Goal: Task Accomplishment & Management: Manage account settings

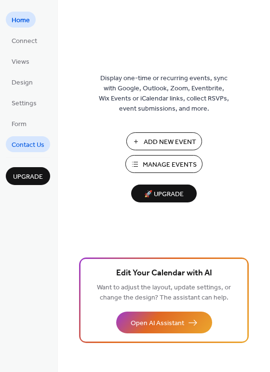
click at [35, 149] on span "Contact Us" at bounding box center [28, 145] width 33 height 10
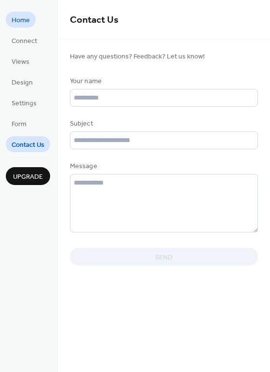
click at [28, 25] on span "Home" at bounding box center [21, 20] width 18 height 10
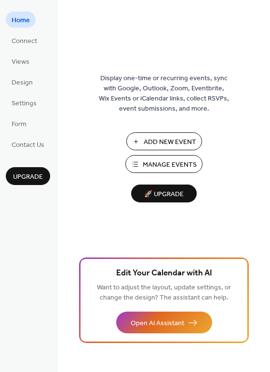
click at [143, 160] on span "Manage Events" at bounding box center [170, 165] width 54 height 10
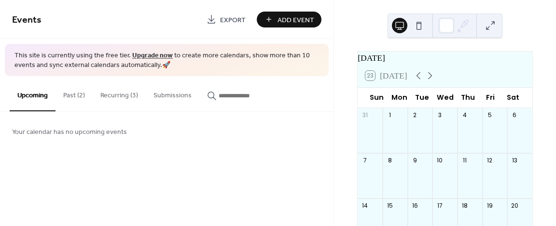
click at [126, 93] on button "Recurring (3)" at bounding box center [119, 93] width 53 height 34
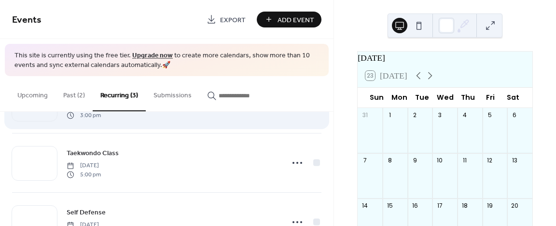
scroll to position [12, 0]
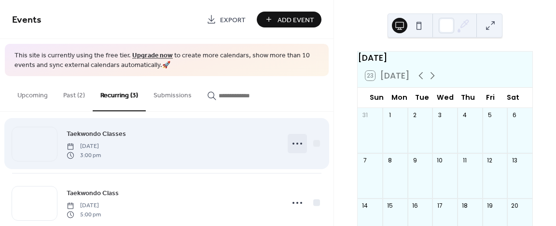
click at [288, 142] on div at bounding box center [297, 143] width 19 height 19
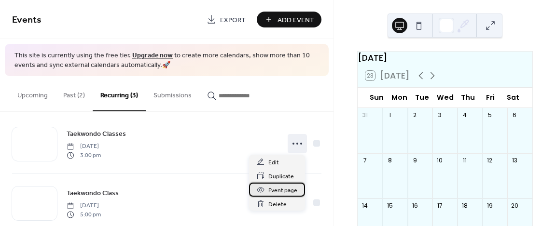
click at [275, 190] on span "Event page" at bounding box center [282, 191] width 29 height 10
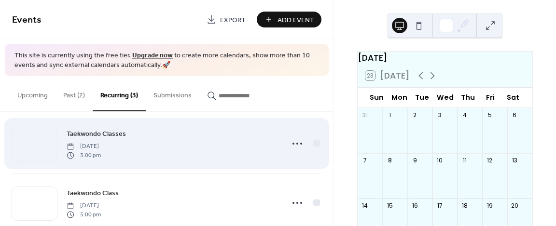
scroll to position [59, 0]
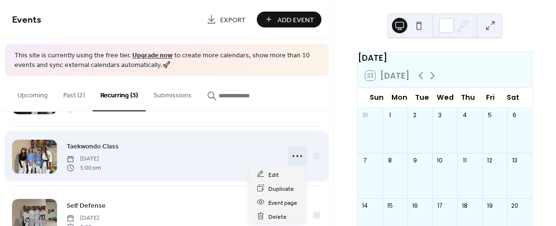
click at [294, 152] on icon at bounding box center [297, 156] width 15 height 15
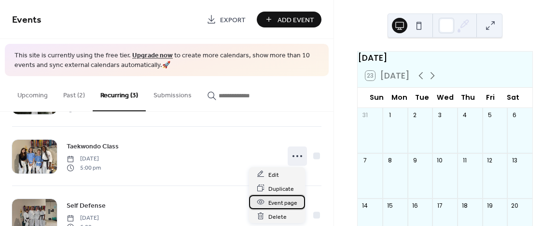
click at [279, 200] on span "Event page" at bounding box center [282, 203] width 29 height 10
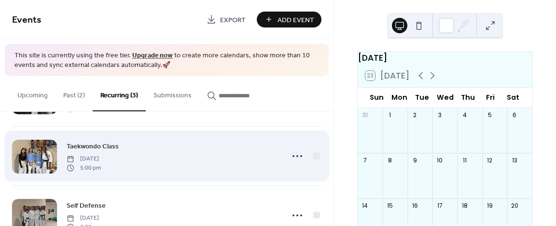
click at [212, 159] on div "Taekwondo Class [DATE] 5:00 pm" at bounding box center [172, 156] width 211 height 31
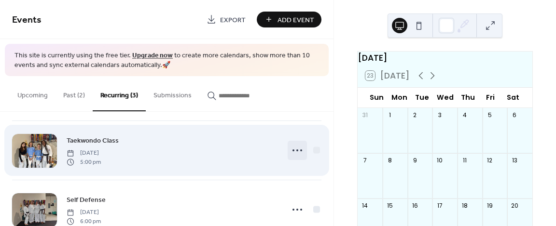
click at [292, 149] on icon at bounding box center [297, 150] width 15 height 15
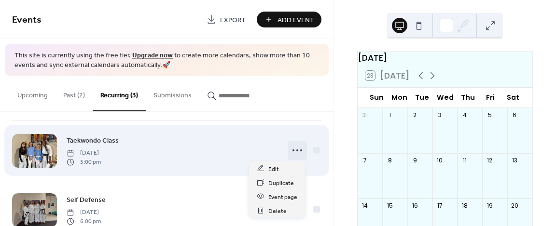
click at [195, 171] on div "Taekwondo Class [DATE] 5:00 pm" at bounding box center [166, 150] width 309 height 59
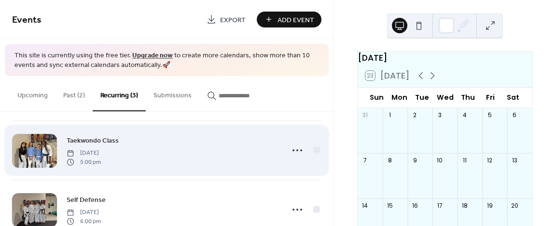
scroll to position [91, 0]
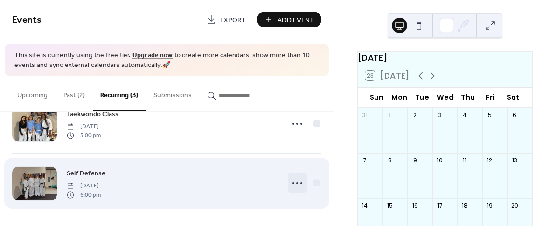
click at [294, 183] on icon at bounding box center [297, 183] width 15 height 15
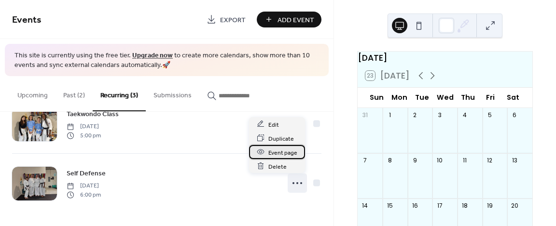
click at [279, 152] on span "Event page" at bounding box center [282, 153] width 29 height 10
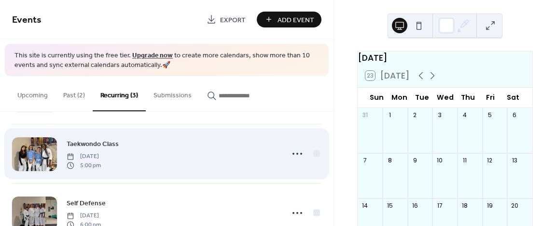
scroll to position [60, 0]
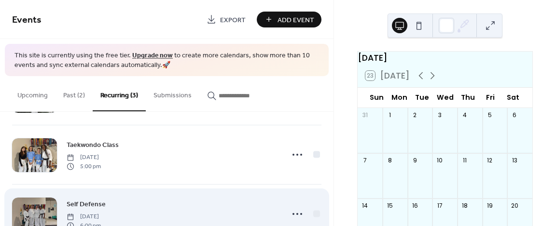
click at [172, 185] on div "Self Defense [DATE] 6:00 pm" at bounding box center [166, 214] width 309 height 59
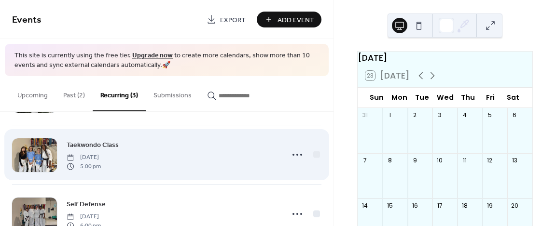
click at [175, 158] on div "Taekwondo Class [DATE] 5:00 pm" at bounding box center [172, 155] width 211 height 31
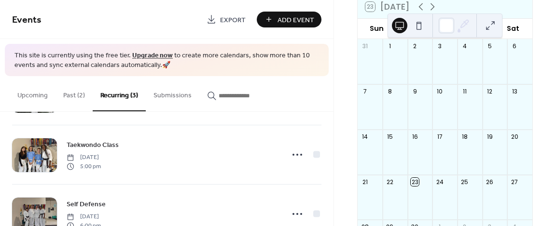
scroll to position [70, 0]
click at [400, 189] on div "22" at bounding box center [395, 182] width 25 height 14
click at [394, 186] on div "22" at bounding box center [390, 182] width 8 height 8
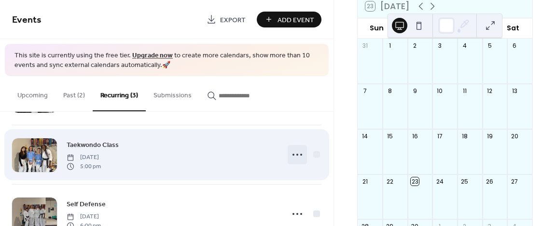
click at [294, 156] on icon at bounding box center [297, 154] width 15 height 15
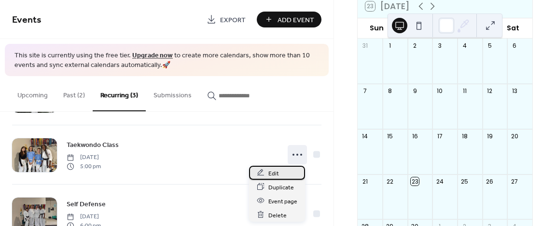
click at [276, 173] on span "Edit" at bounding box center [273, 173] width 11 height 10
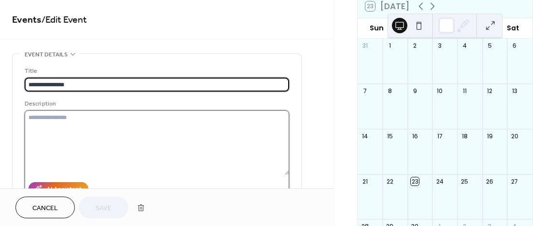
click at [103, 111] on textarea at bounding box center [157, 143] width 265 height 65
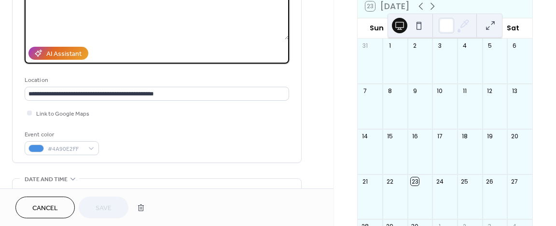
scroll to position [138, 0]
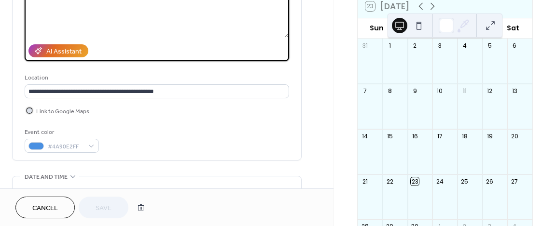
click at [58, 113] on span "Link to Google Maps" at bounding box center [62, 112] width 53 height 10
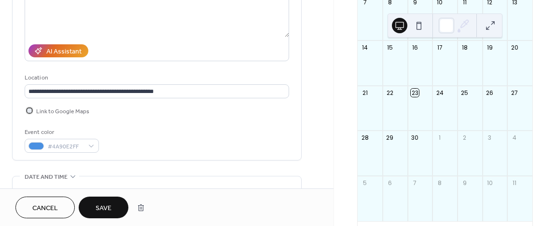
scroll to position [160, 0]
click at [113, 208] on button "Save" at bounding box center [104, 208] width 50 height 22
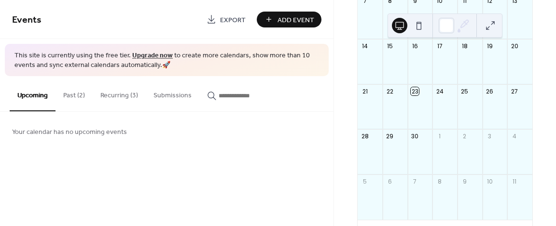
click at [113, 94] on button "Recurring (3)" at bounding box center [119, 93] width 53 height 34
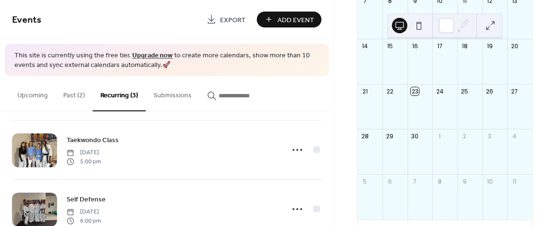
scroll to position [91, 0]
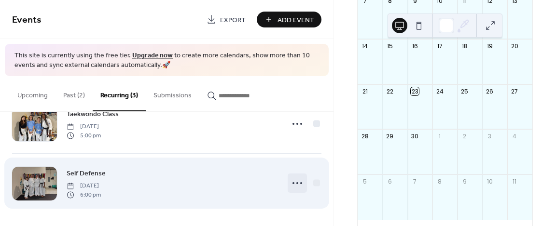
click at [292, 187] on icon at bounding box center [297, 183] width 15 height 15
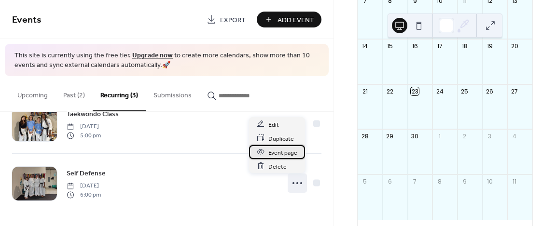
click at [279, 152] on span "Event page" at bounding box center [282, 153] width 29 height 10
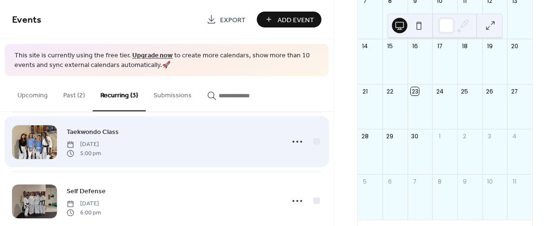
scroll to position [70, 0]
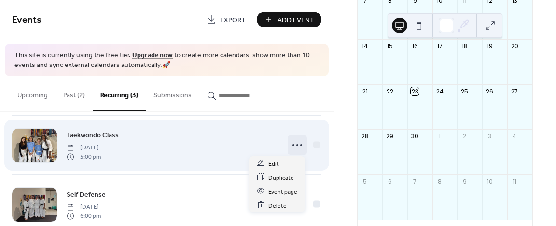
click at [292, 141] on icon at bounding box center [297, 145] width 15 height 15
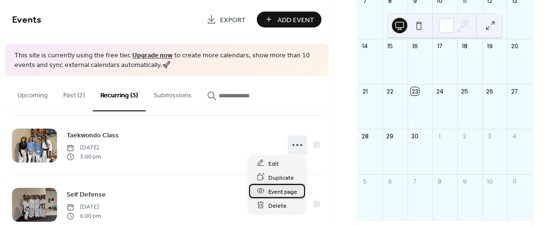
click at [280, 194] on span "Event page" at bounding box center [282, 192] width 29 height 10
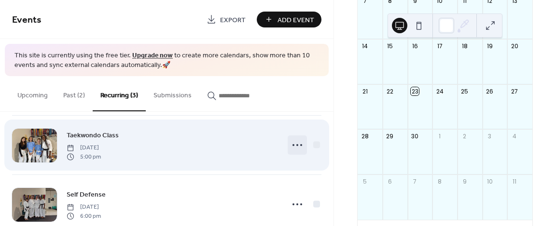
click at [291, 140] on icon at bounding box center [297, 145] width 15 height 15
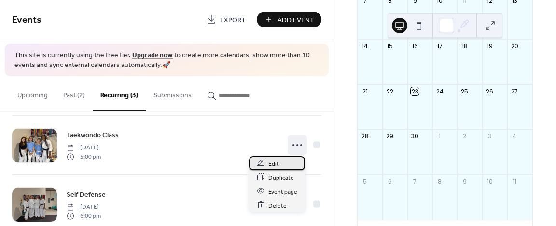
click at [279, 163] on div "Edit" at bounding box center [277, 163] width 56 height 14
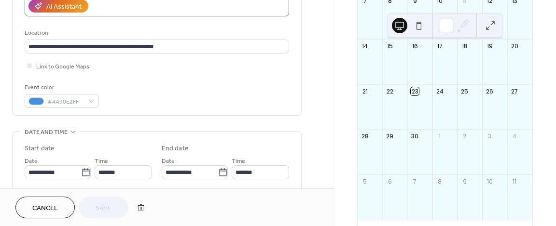
scroll to position [184, 0]
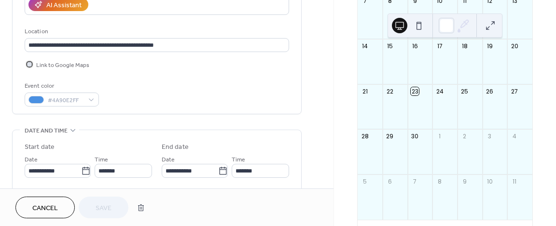
click at [55, 62] on span "Link to Google Maps" at bounding box center [62, 65] width 53 height 10
click at [53, 62] on span "Link to Google Maps" at bounding box center [62, 65] width 53 height 10
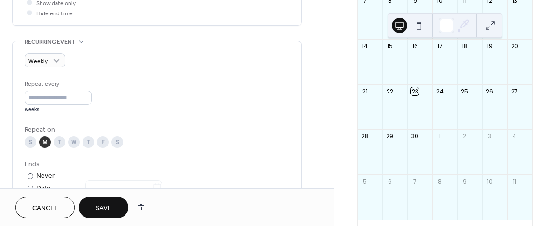
scroll to position [387, 0]
click at [59, 94] on input "*" at bounding box center [58, 97] width 67 height 14
click at [90, 94] on input "*" at bounding box center [58, 97] width 67 height 14
type input "*"
click at [88, 99] on input "*" at bounding box center [58, 97] width 67 height 14
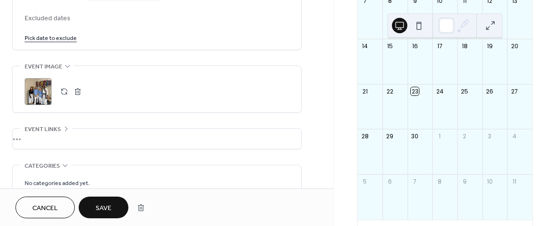
scroll to position [662, 0]
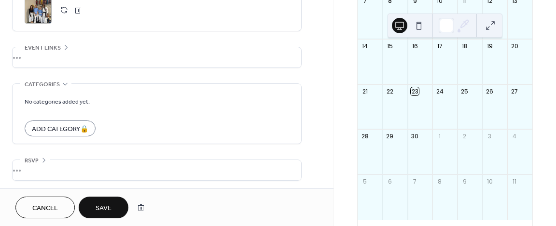
click at [63, 87] on div "Categories" at bounding box center [46, 84] width 52 height 10
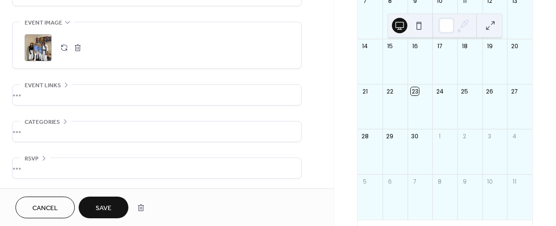
scroll to position [623, 0]
click at [103, 204] on span "Save" at bounding box center [104, 209] width 16 height 10
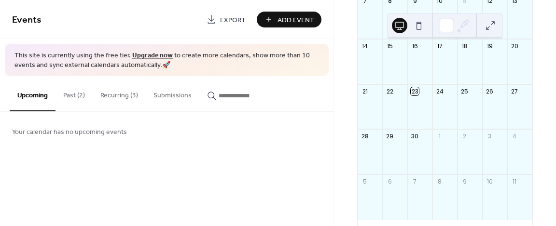
click at [123, 100] on button "Recurring (3)" at bounding box center [119, 93] width 53 height 34
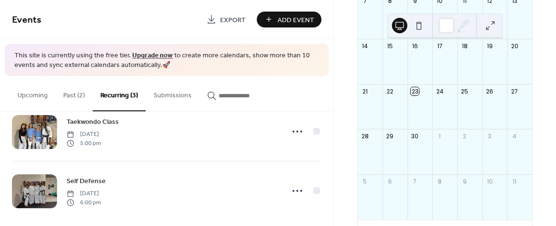
scroll to position [91, 0]
